Goal: Task Accomplishment & Management: Use online tool/utility

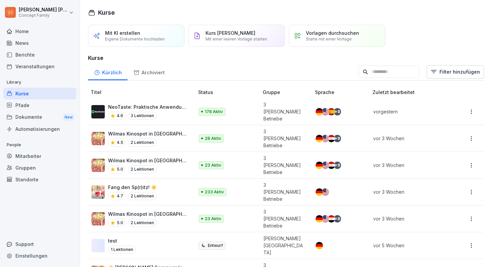
click at [37, 51] on div "Berichte" at bounding box center [39, 55] width 73 height 12
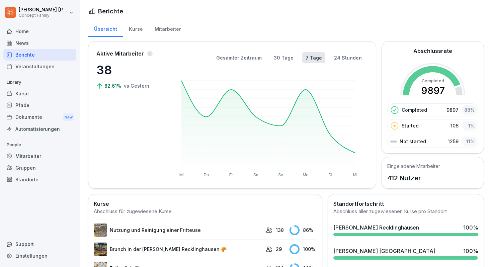
click at [165, 29] on div "Mitarbeiter" at bounding box center [168, 28] width 38 height 17
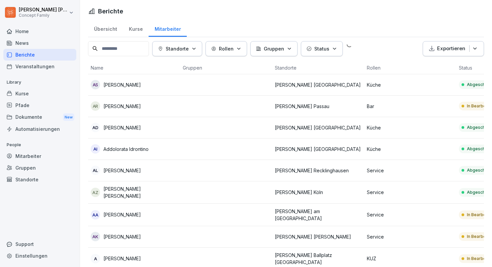
click at [179, 52] on button "Standorte" at bounding box center [177, 48] width 50 height 15
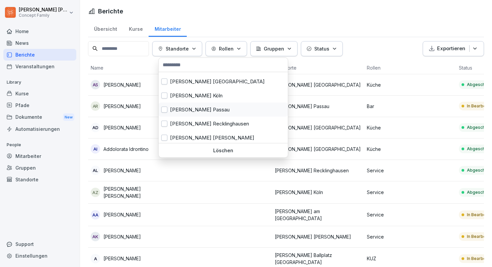
scroll to position [84, 0]
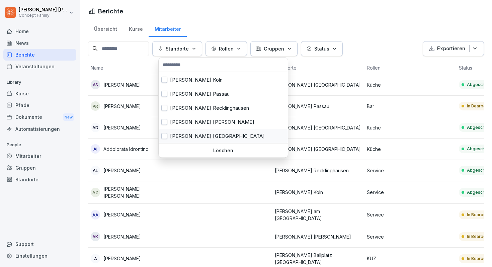
click at [198, 135] on div "[PERSON_NAME] [GEOGRAPHIC_DATA]" at bounding box center [223, 136] width 129 height 14
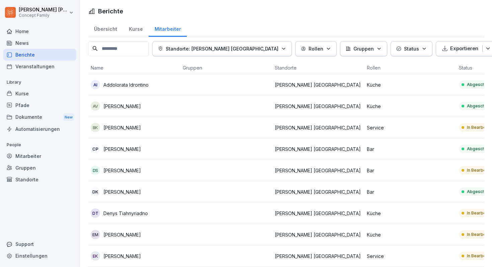
click at [277, 14] on html "[PERSON_NAME] Concept Family Home News Berichte Veranstaltungen Library Kurse P…" at bounding box center [246, 133] width 492 height 267
click at [450, 45] on p "Exportieren" at bounding box center [464, 49] width 28 height 8
click at [433, 73] on p "Als CSV Datei exportieren" at bounding box center [449, 76] width 58 height 6
